Goal: Find specific page/section: Find specific page/section

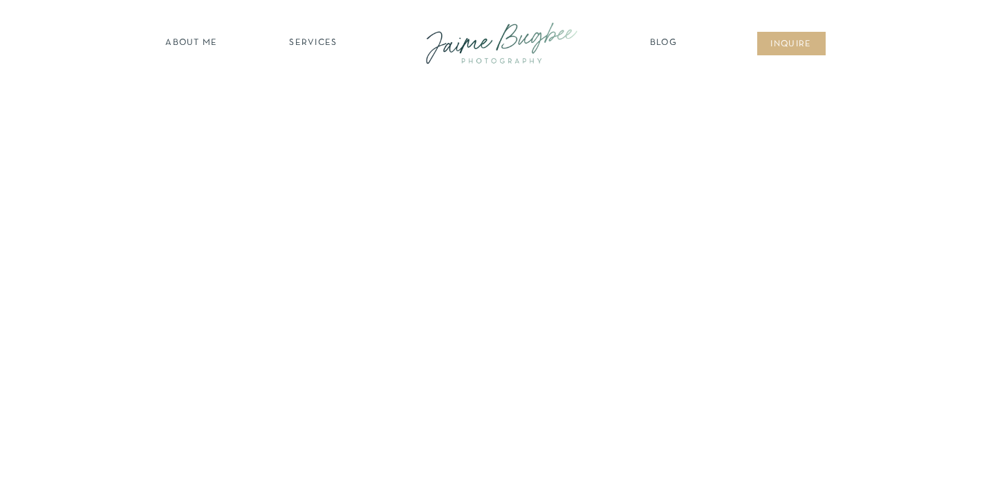
click at [307, 47] on nav "SERVICES" at bounding box center [313, 44] width 78 height 14
click at [309, 116] on nav "families" at bounding box center [314, 119] width 106 height 13
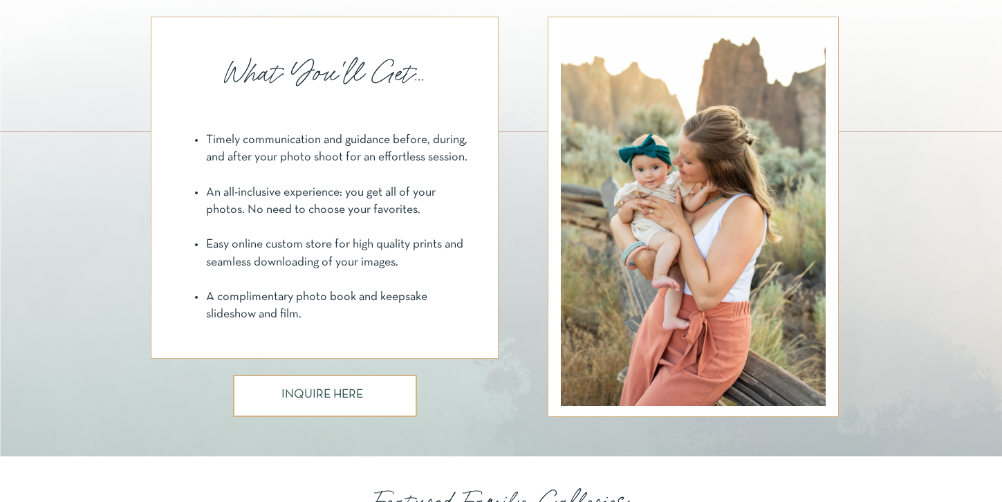
scroll to position [1026, 0]
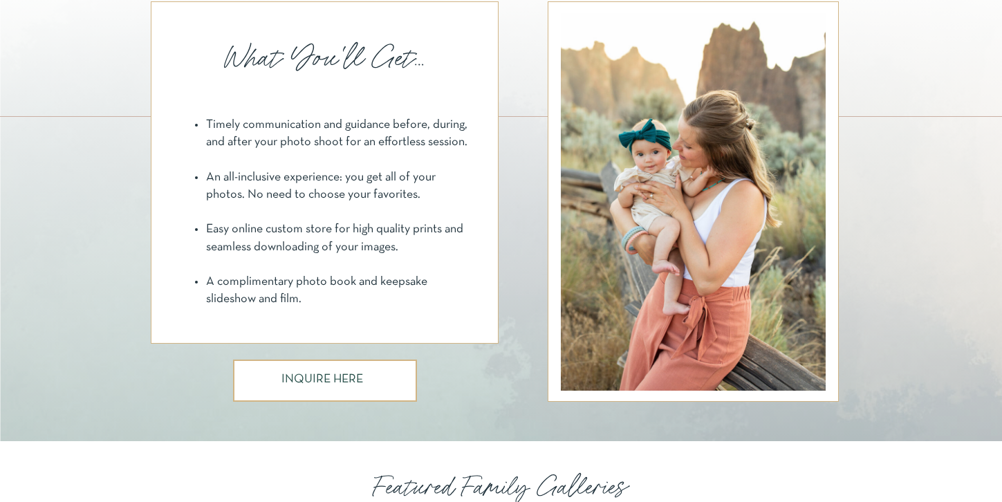
click at [299, 375] on h3 "INQUIRE HERE" at bounding box center [324, 380] width 86 height 15
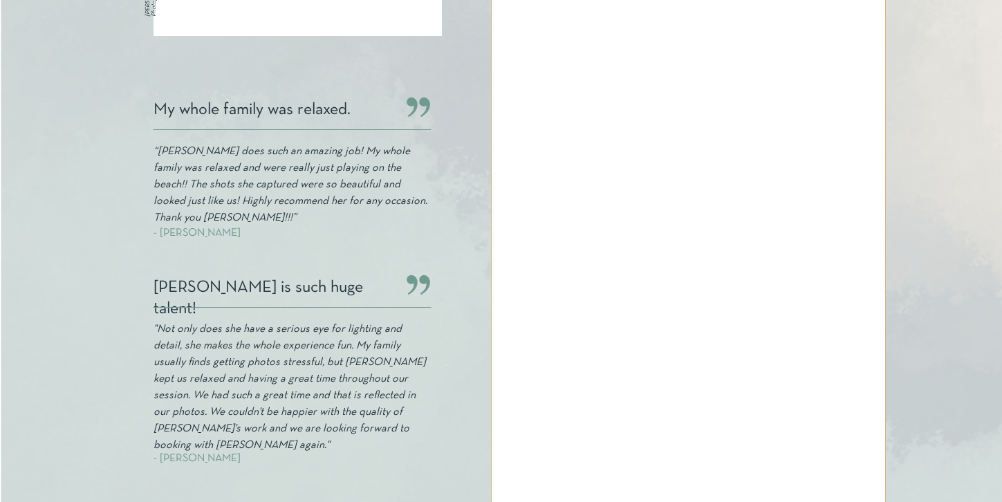
scroll to position [534, 0]
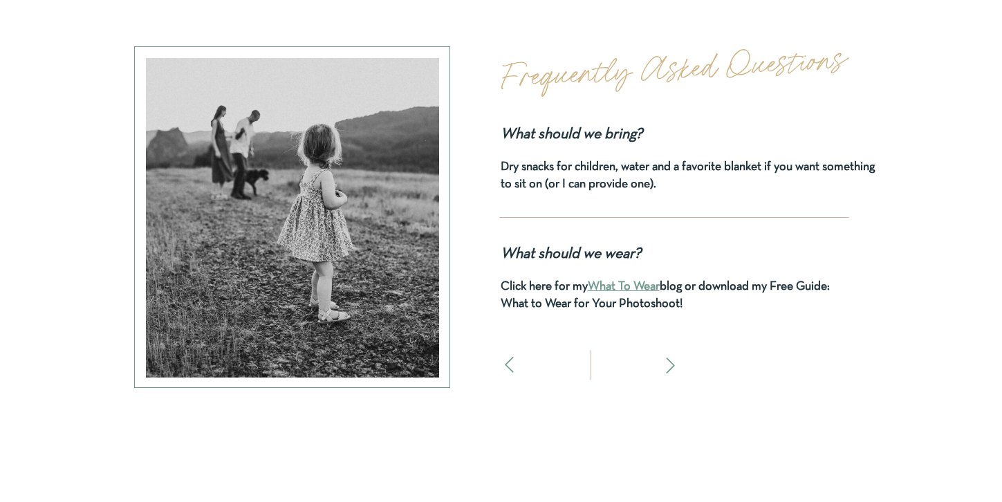
scroll to position [5939, 0]
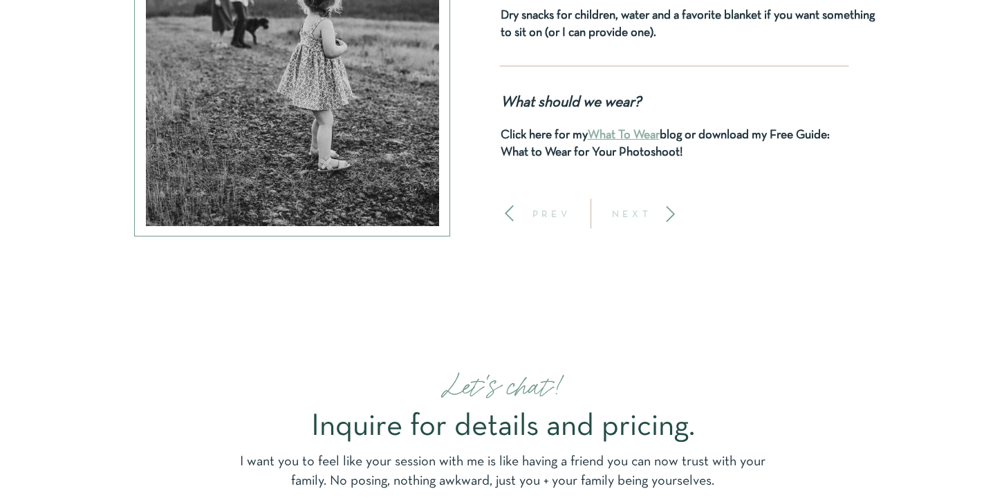
click at [635, 133] on link "What To Wear" at bounding box center [624, 135] width 72 height 12
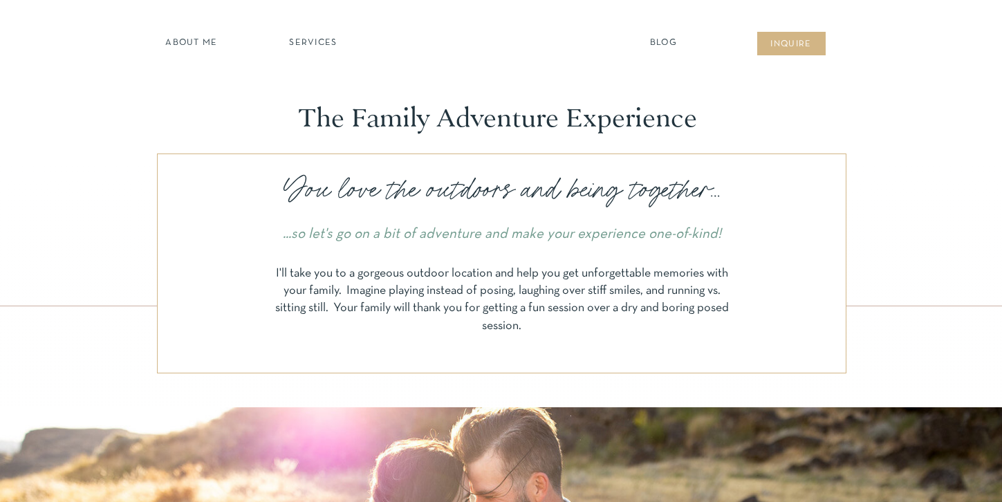
scroll to position [5939, 0]
